Goal: Task Accomplishment & Management: Use online tool/utility

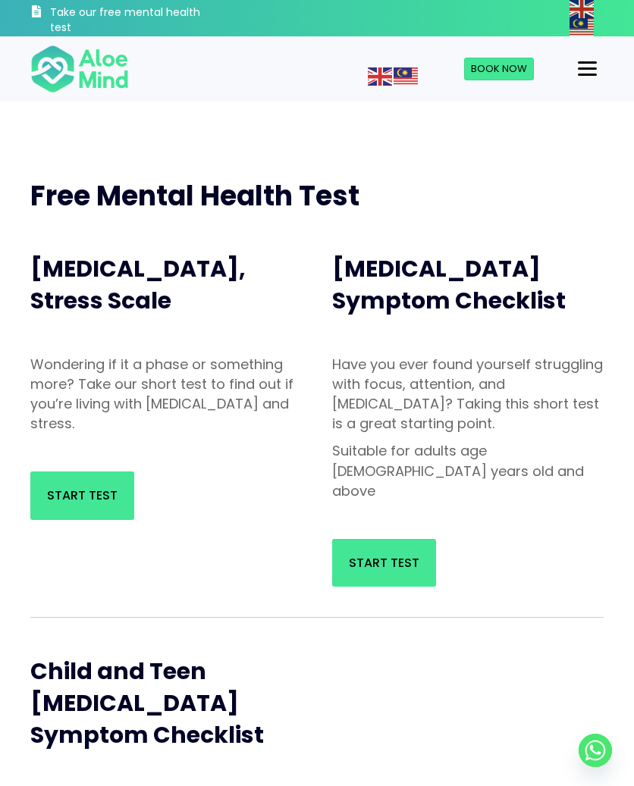
click at [99, 500] on span "Start Test" at bounding box center [82, 495] width 71 height 17
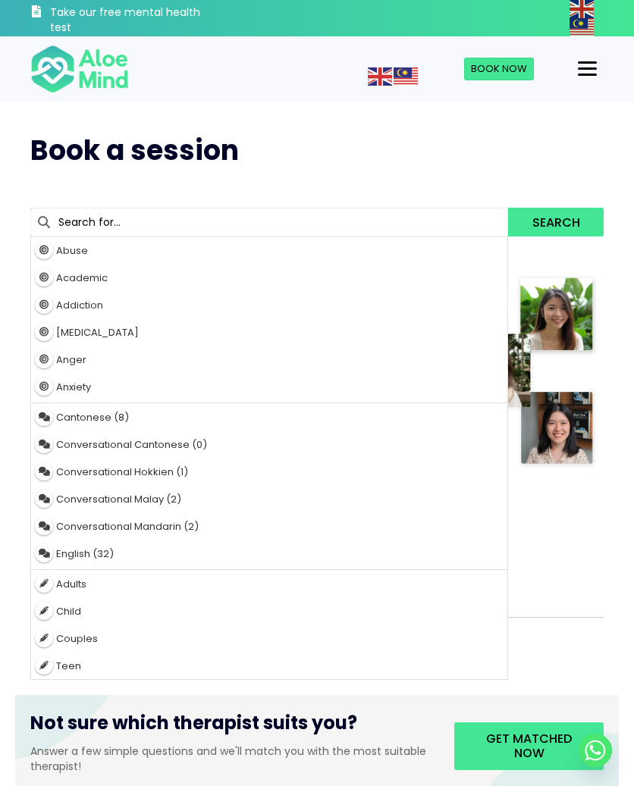
click at [607, 454] on div at bounding box center [495, 371] width 235 height 224
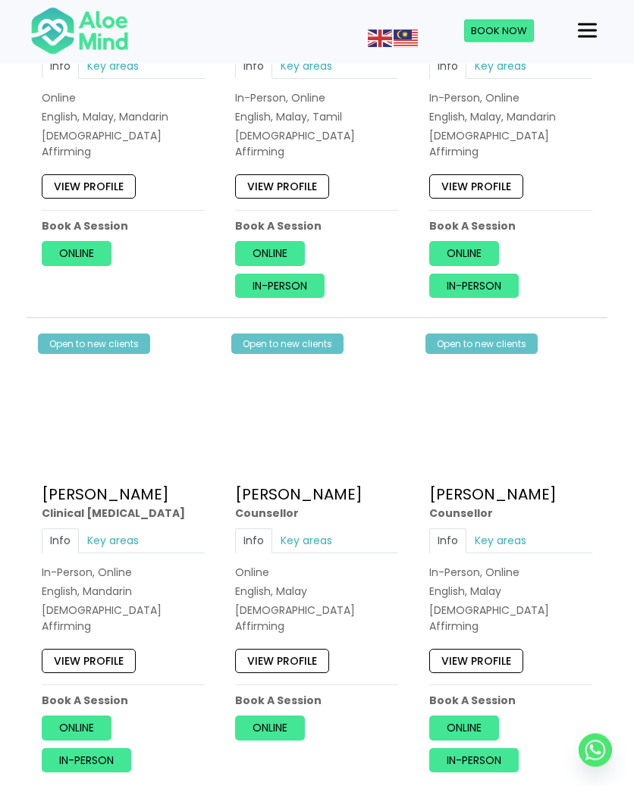
scroll to position [2646, 0]
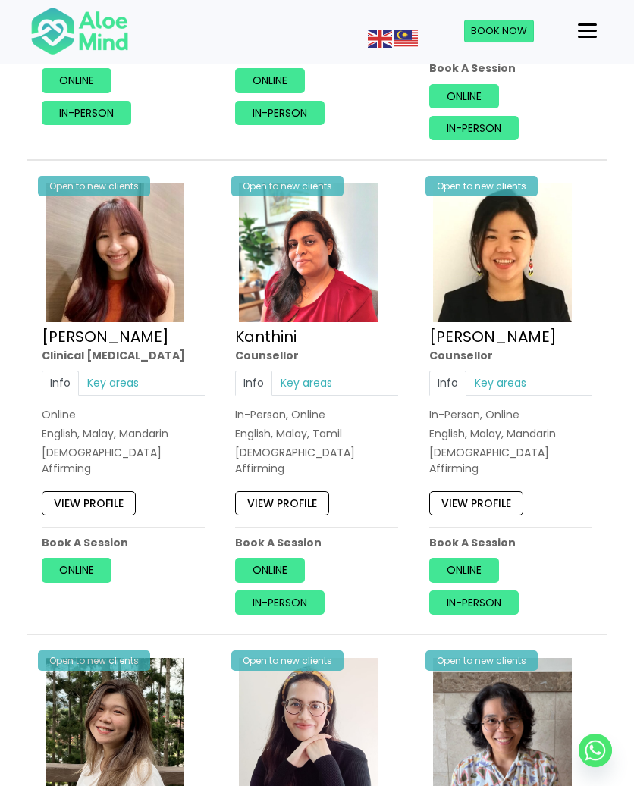
click at [480, 591] on link "In-person" at bounding box center [473, 603] width 89 height 24
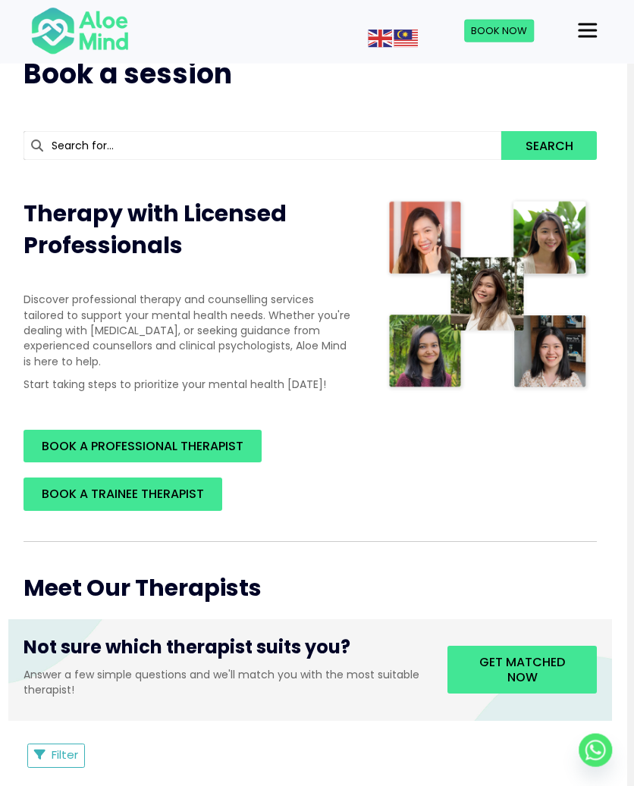
scroll to position [0, 7]
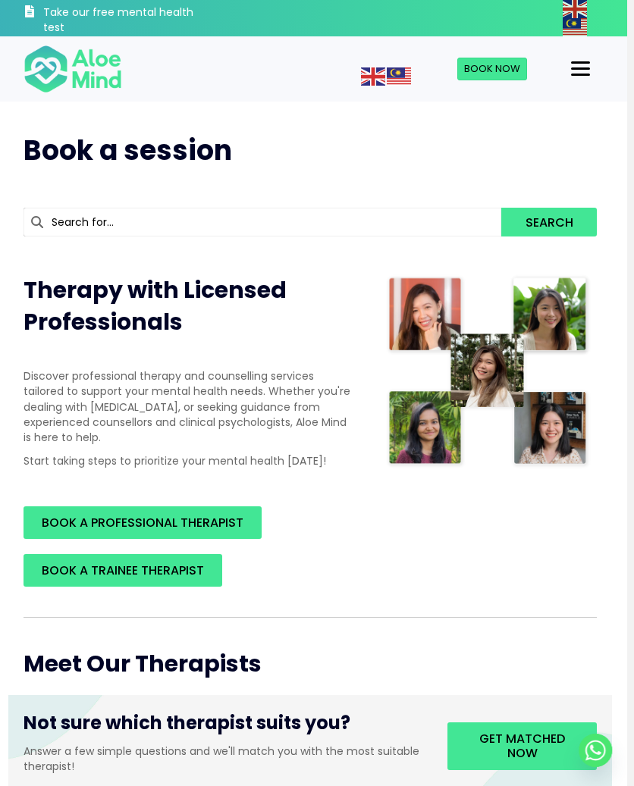
click at [45, 48] on img at bounding box center [73, 69] width 99 height 50
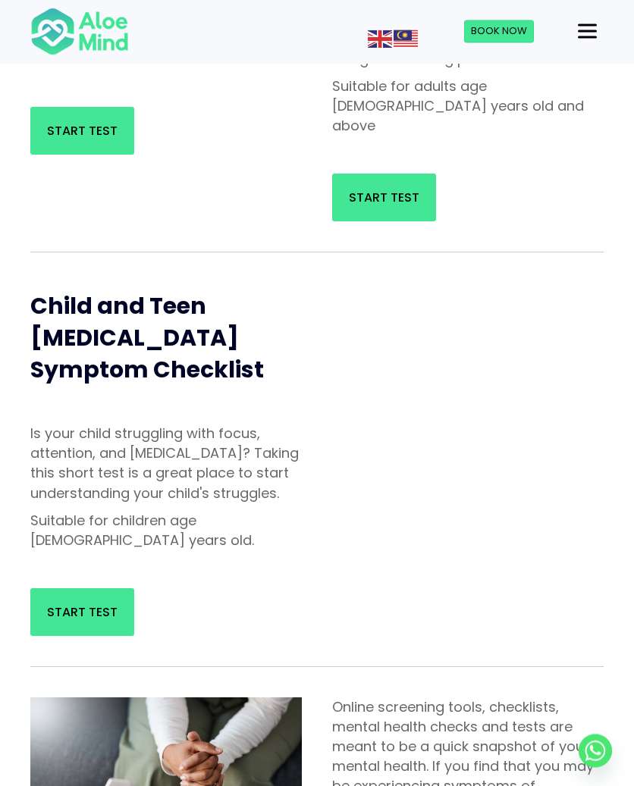
scroll to position [447, 0]
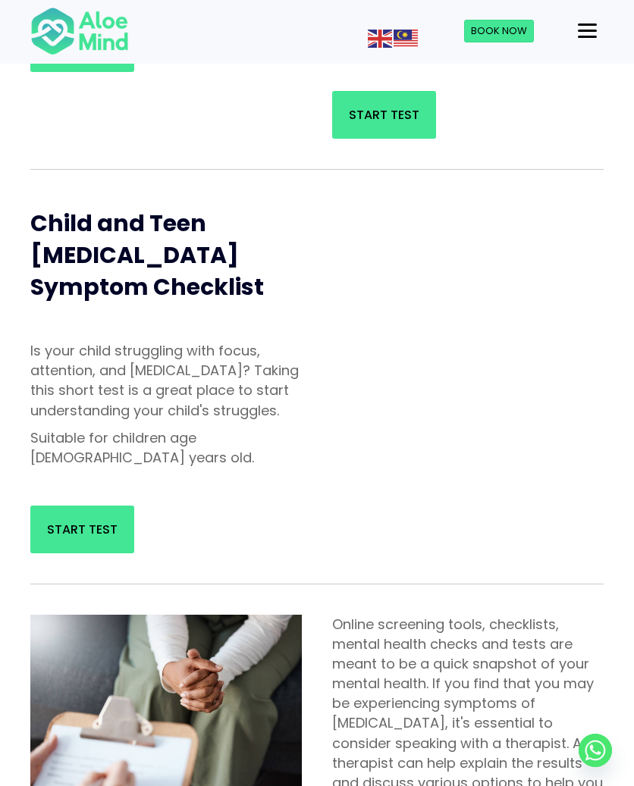
click at [102, 521] on span "Start Test" at bounding box center [82, 529] width 71 height 17
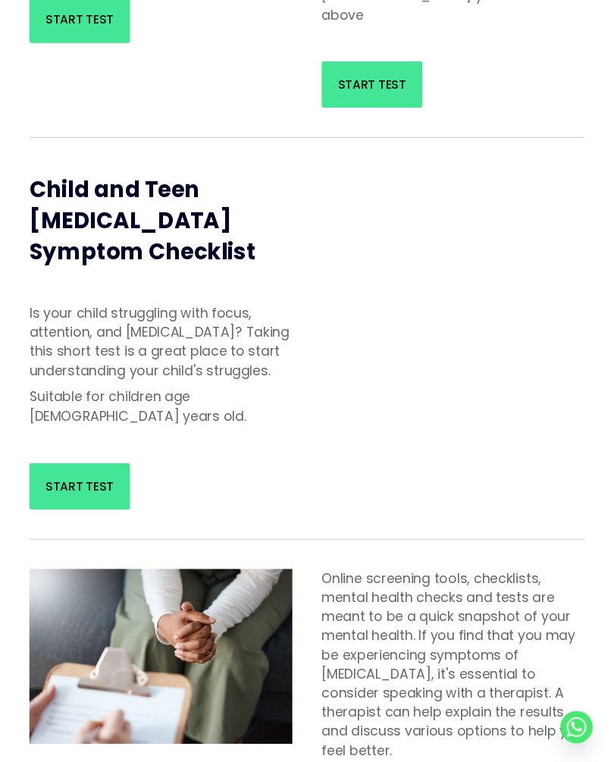
scroll to position [12, 10]
